Goal: Task Accomplishment & Management: Complete application form

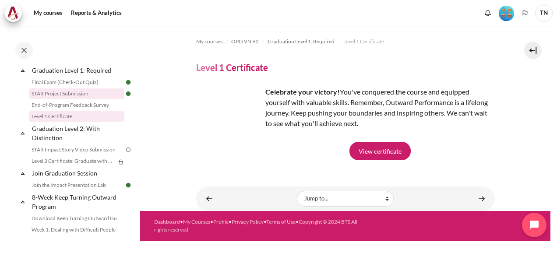
scroll to position [974, 0]
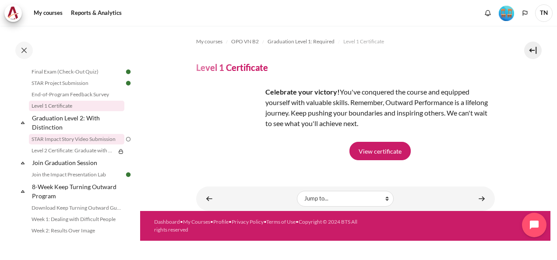
click at [87, 145] on link "STAR Impact Story Video Submission" at bounding box center [76, 139] width 95 height 11
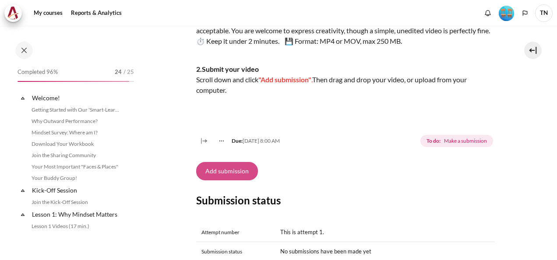
scroll to position [971, 0]
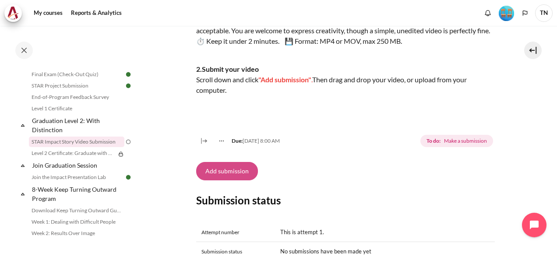
click at [239, 180] on button "Add submission" at bounding box center [227, 171] width 62 height 18
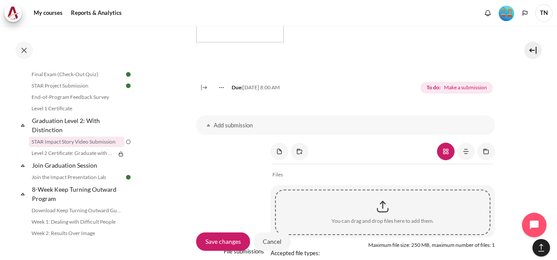
scroll to position [701, 0]
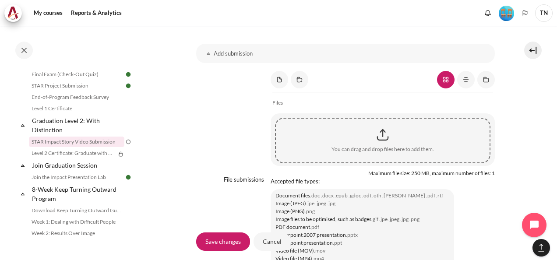
click at [382, 146] on div "Content" at bounding box center [383, 135] width 214 height 22
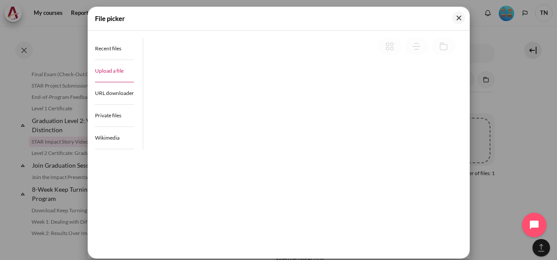
click at [111, 71] on span "Upload a file" at bounding box center [109, 70] width 28 height 7
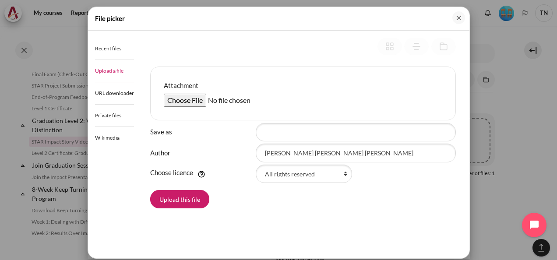
click at [459, 19] on button "Close" at bounding box center [458, 17] width 13 height 13
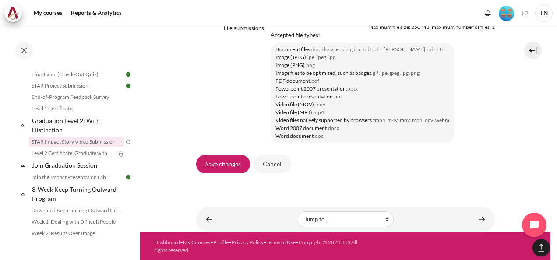
scroll to position [880, 0]
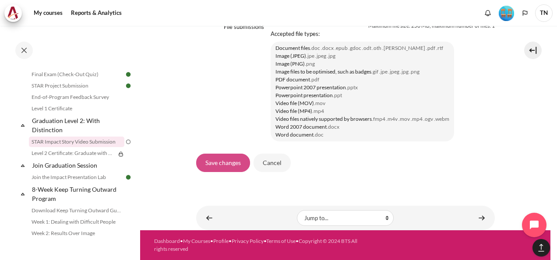
click at [233, 165] on input "Save changes" at bounding box center [223, 163] width 54 height 18
